Goal: Task Accomplishment & Management: Use online tool/utility

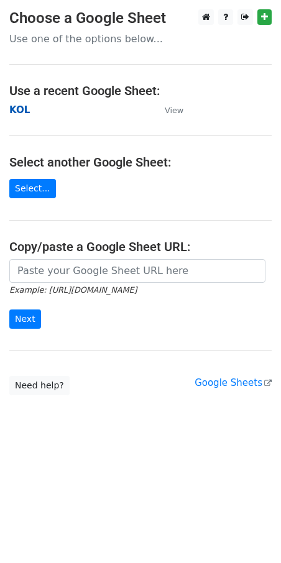
click at [19, 111] on strong "KOL" at bounding box center [19, 109] width 21 height 11
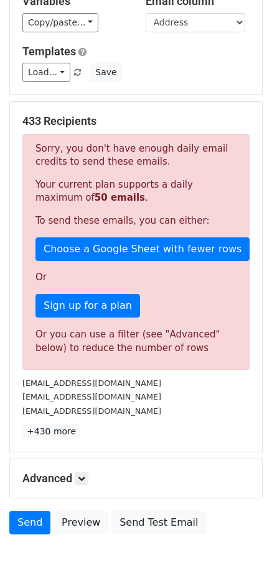
scroll to position [163, 0]
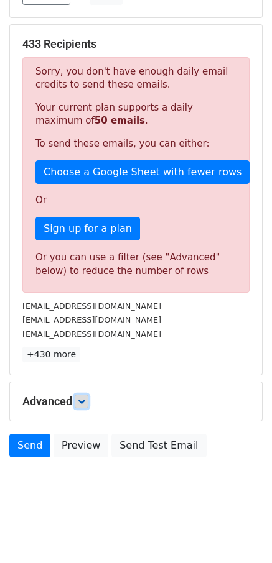
click at [85, 400] on icon at bounding box center [81, 401] width 7 height 7
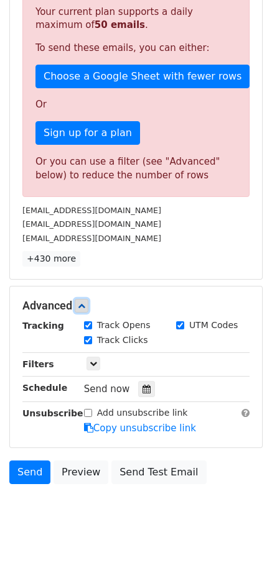
scroll to position [264, 0]
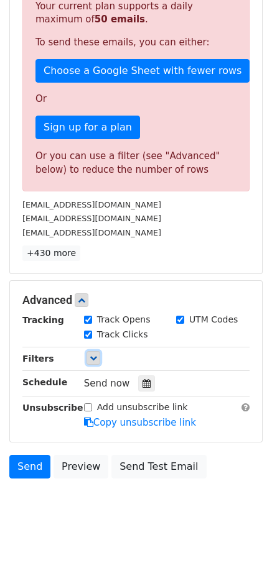
click at [94, 359] on icon at bounding box center [93, 357] width 7 height 7
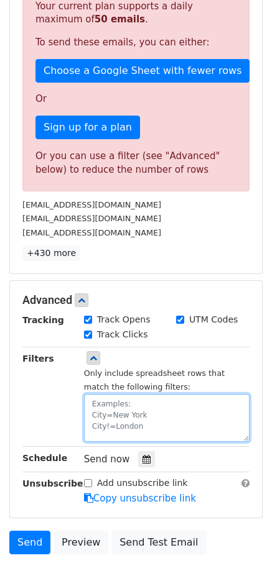
click at [99, 413] on textarea at bounding box center [166, 418] width 165 height 48
paste textarea "Date"
paste textarea "[DATE]"
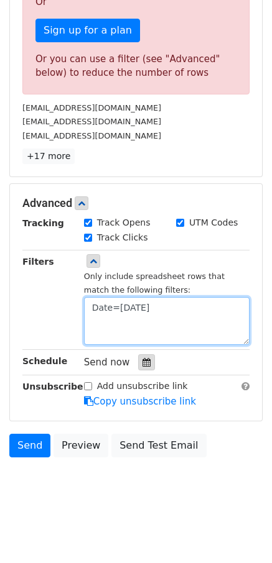
type textarea "Date=[DATE]"
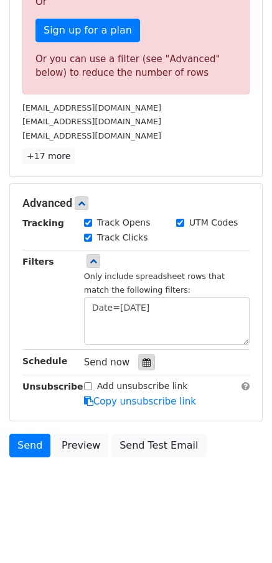
click at [146, 359] on icon at bounding box center [146, 362] width 8 height 9
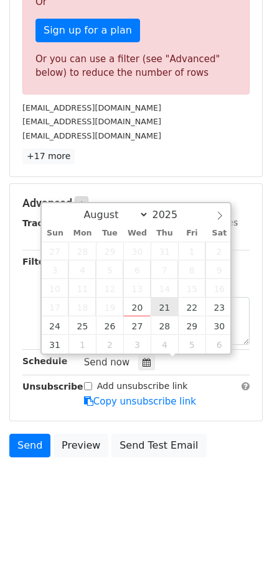
type input "[DATE] 12:00"
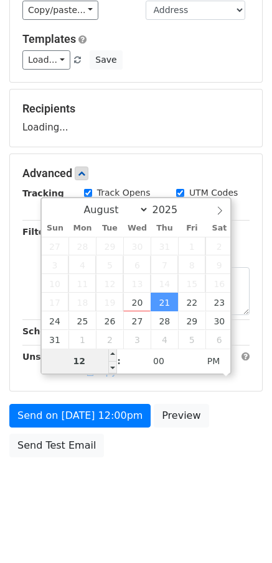
scroll to position [148, 0]
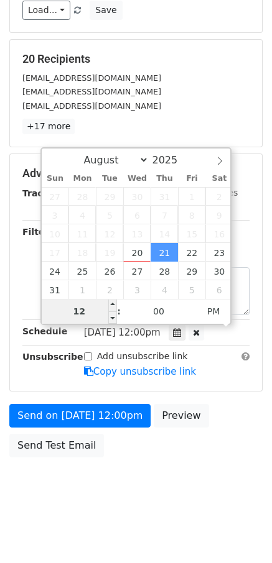
type input "8"
type input "[DATE] 08:00"
click at [208, 312] on span "PM" at bounding box center [213, 311] width 34 height 25
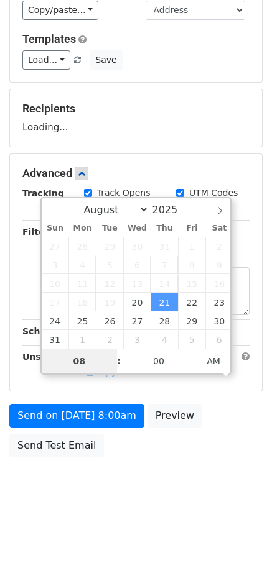
type input "08"
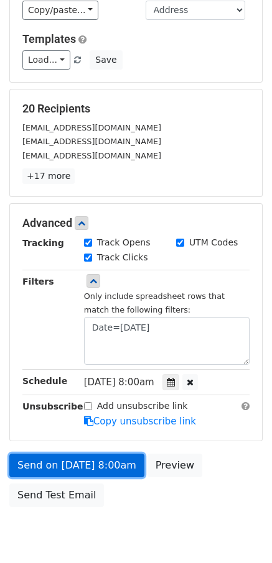
click at [17, 467] on link "Send on [DATE] 8:00am" at bounding box center [76, 466] width 135 height 24
